Goal: Transaction & Acquisition: Purchase product/service

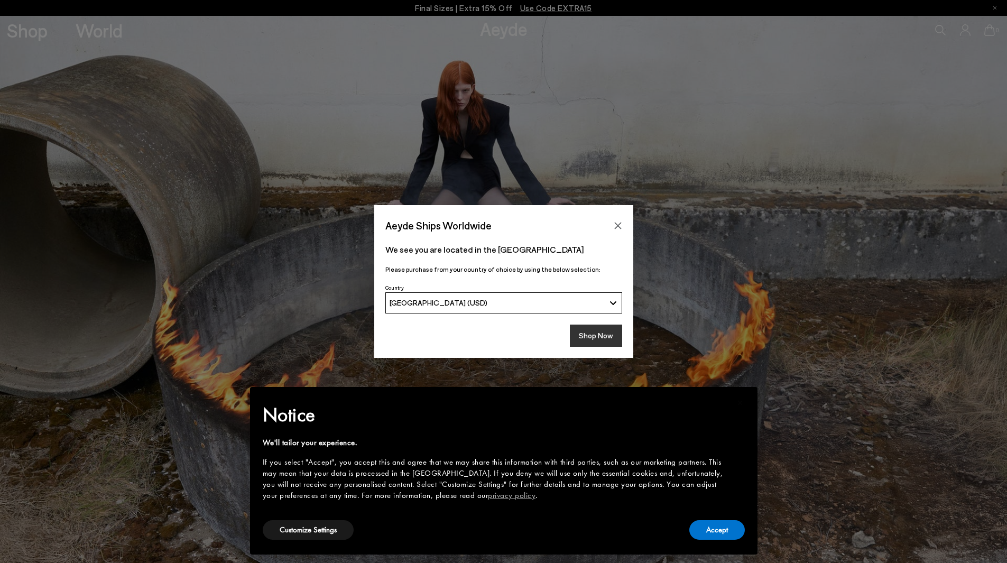
click at [592, 338] on button "Shop Now" at bounding box center [596, 336] width 52 height 22
click at [700, 535] on button "Accept" at bounding box center [717, 530] width 56 height 20
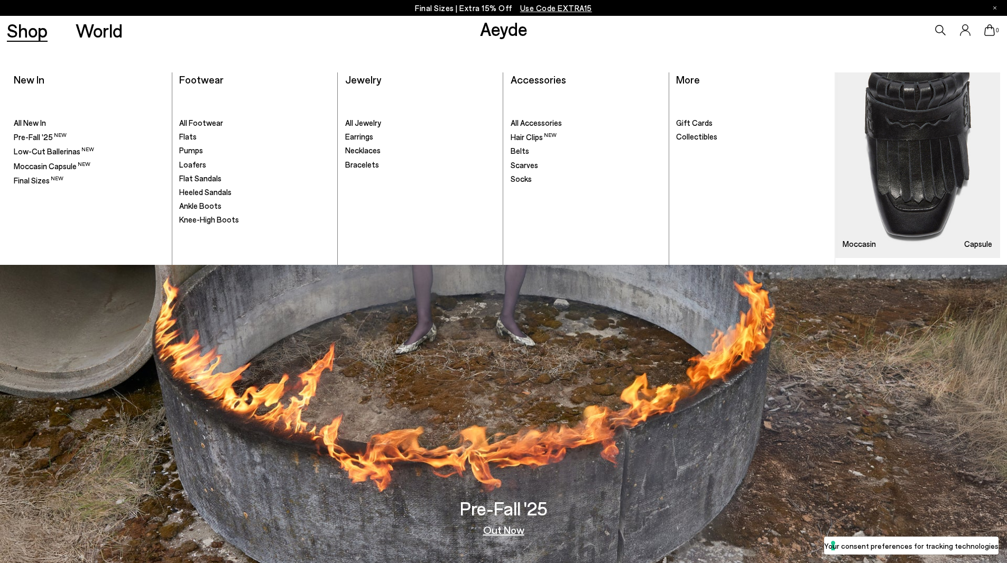
click at [27, 29] on link "Shop" at bounding box center [27, 30] width 41 height 19
